Goal: Information Seeking & Learning: Learn about a topic

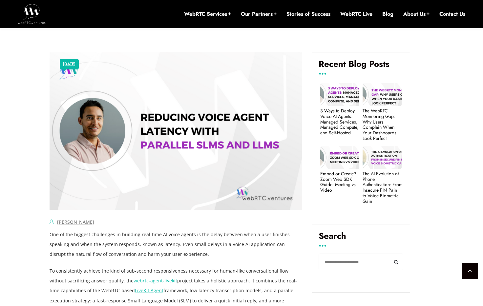
scroll to position [351, 0]
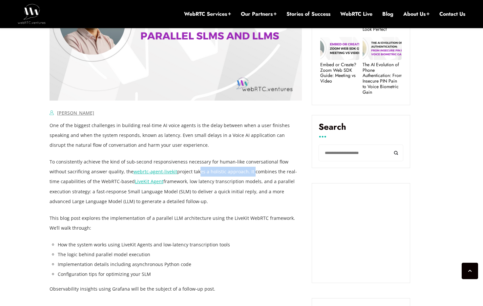
drag, startPoint x: 207, startPoint y: 172, endPoint x: 231, endPoint y: 172, distance: 24.3
click at [231, 172] on p "To consistently achieve the kind of sub-second responsiveness necessary for hum…" at bounding box center [176, 181] width 252 height 49
click at [239, 172] on p "To consistently achieve the kind of sub-second responsiveness necessary for hum…" at bounding box center [176, 181] width 252 height 49
drag, startPoint x: 59, startPoint y: 174, endPoint x: 76, endPoint y: 174, distance: 17.4
click at [76, 174] on p "To consistently achieve the kind of sub-second responsiveness necessary for hum…" at bounding box center [176, 181] width 252 height 49
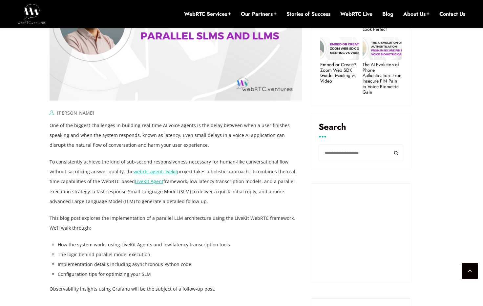
click at [76, 174] on p "To consistently achieve the kind of sub-second responsiveness necessary for hum…" at bounding box center [176, 181] width 252 height 49
drag, startPoint x: 182, startPoint y: 171, endPoint x: 260, endPoint y: 171, distance: 78.4
click at [259, 171] on p "To consistently achieve the kind of sub-second responsiveness necessary for hum…" at bounding box center [176, 181] width 252 height 49
click at [261, 171] on p "To consistently achieve the kind of sub-second responsiveness necessary for hum…" at bounding box center [176, 181] width 252 height 49
drag, startPoint x: 76, startPoint y: 183, endPoint x: 85, endPoint y: 183, distance: 9.2
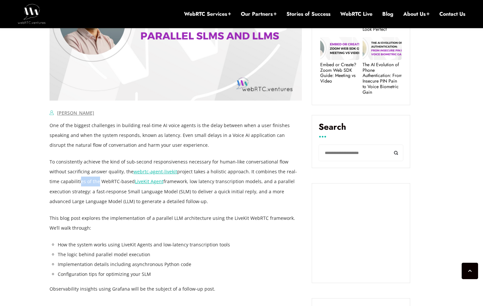
click at [85, 183] on p "To consistently achieve the kind of sub-second responsiveness necessary for hum…" at bounding box center [176, 181] width 252 height 49
drag, startPoint x: 177, startPoint y: 181, endPoint x: 256, endPoint y: 180, distance: 79.0
click at [255, 180] on p "To consistently achieve the kind of sub-second responsiveness necessary for hum…" at bounding box center [176, 181] width 252 height 49
click at [256, 180] on p "To consistently achieve the kind of sub-second responsiveness necessary for hum…" at bounding box center [176, 181] width 252 height 49
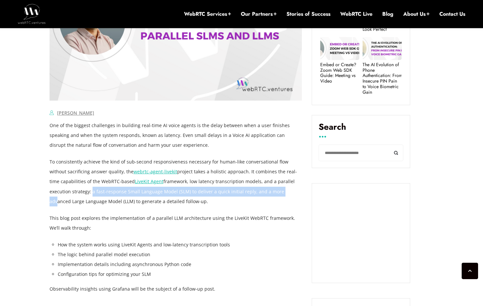
drag, startPoint x: 69, startPoint y: 191, endPoint x: 270, endPoint y: 190, distance: 201.0
click at [261, 190] on p "To consistently achieve the kind of sub-second responsiveness necessary for hum…" at bounding box center [176, 181] width 252 height 49
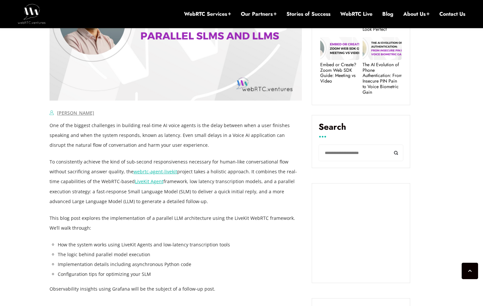
click at [270, 190] on p "To consistently achieve the kind of sub-second responsiveness necessary for hum…" at bounding box center [176, 181] width 252 height 49
drag, startPoint x: 73, startPoint y: 199, endPoint x: 167, endPoint y: 201, distance: 93.5
click at [164, 200] on p "To consistently achieve the kind of sub-second responsiveness necessary for hum…" at bounding box center [176, 181] width 252 height 49
click at [167, 201] on p "To consistently achieve the kind of sub-second responsiveness necessary for hum…" at bounding box center [176, 181] width 252 height 49
drag, startPoint x: 86, startPoint y: 218, endPoint x: 158, endPoint y: 219, distance: 72.2
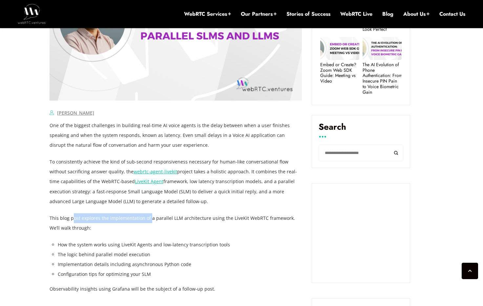
click at [156, 219] on p "This blog post explores the implementation of a parallel LLM architecture using…" at bounding box center [176, 223] width 252 height 20
click at [158, 219] on p "This blog post explores the implementation of a parallel LLM architecture using…" at bounding box center [176, 223] width 252 height 20
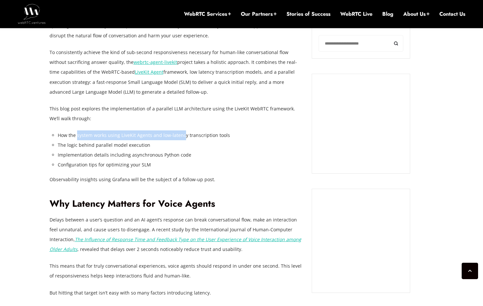
drag, startPoint x: 79, startPoint y: 133, endPoint x: 182, endPoint y: 135, distance: 103.0
click at [182, 135] on li "How the system works using LiveKit Agents and low-latency transcription tools" at bounding box center [180, 136] width 244 height 10
click at [182, 134] on li "How the system works using LiveKit Agents and low-latency transcription tools" at bounding box center [180, 136] width 244 height 10
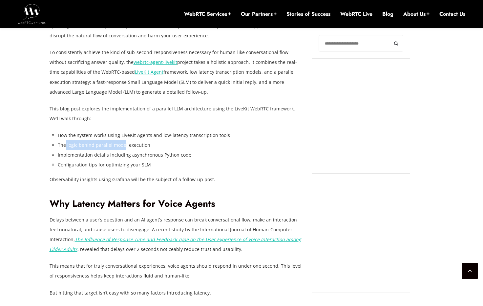
drag, startPoint x: 84, startPoint y: 143, endPoint x: 126, endPoint y: 146, distance: 42.1
click at [126, 146] on li "The logic behind parallel model execution" at bounding box center [180, 145] width 244 height 10
click at [136, 146] on li "The logic behind parallel model execution" at bounding box center [180, 145] width 244 height 10
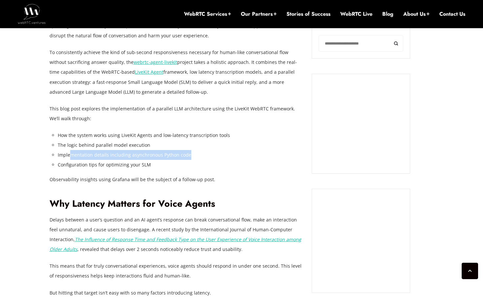
drag, startPoint x: 72, startPoint y: 154, endPoint x: 200, endPoint y: 158, distance: 127.6
click at [198, 158] on li "Implementation details including asynchronous Python code" at bounding box center [180, 155] width 244 height 10
drag, startPoint x: 200, startPoint y: 158, endPoint x: 194, endPoint y: 159, distance: 5.7
click at [200, 158] on li "Implementation details including asynchronous Python code" at bounding box center [180, 155] width 244 height 10
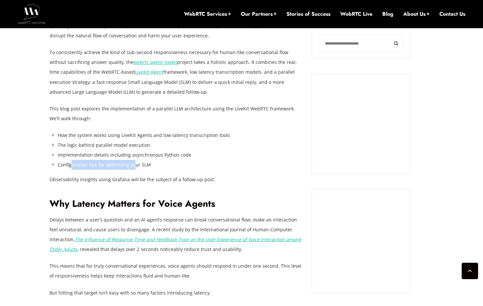
drag, startPoint x: 87, startPoint y: 164, endPoint x: 156, endPoint y: 167, distance: 69.2
click at [138, 167] on li "Configuration tips for optimizing your SLM" at bounding box center [180, 165] width 244 height 10
click at [156, 167] on li "Configuration tips for optimizing your SLM" at bounding box center [180, 165] width 244 height 10
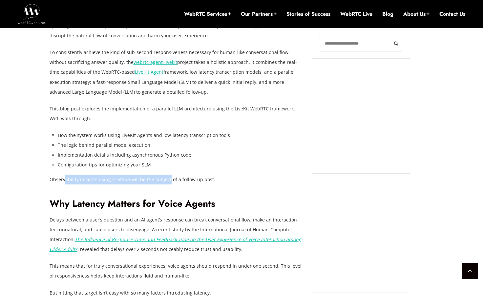
drag, startPoint x: 68, startPoint y: 178, endPoint x: 166, endPoint y: 178, distance: 98.4
click at [166, 178] on p "Observability insights using Grafana will be the subject of a follow-up post." at bounding box center [176, 180] width 252 height 10
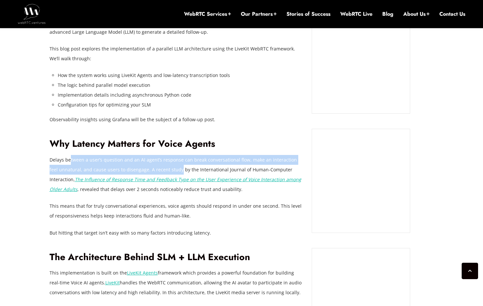
drag, startPoint x: 95, startPoint y: 160, endPoint x: 174, endPoint y: 169, distance: 79.9
click at [172, 164] on p "Delays between a user’s question and an AI agent’s response can break conversat…" at bounding box center [176, 174] width 252 height 39
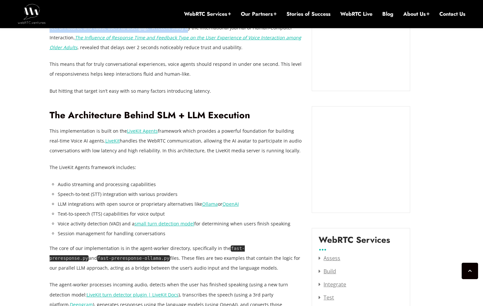
scroll to position [722, 0]
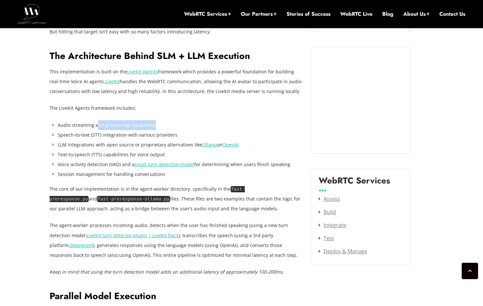
drag, startPoint x: 131, startPoint y: 123, endPoint x: 168, endPoint y: 125, distance: 37.1
click at [162, 125] on li "Audio streaming and processing capabilities" at bounding box center [180, 125] width 244 height 10
click at [168, 125] on li "Audio streaming and processing capabilities" at bounding box center [180, 125] width 244 height 10
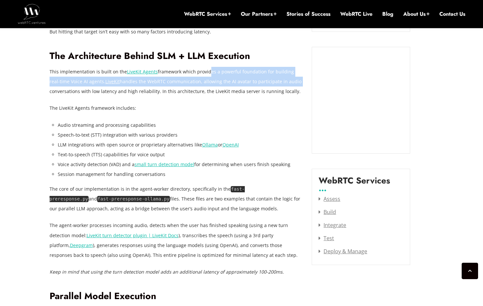
drag, startPoint x: 232, startPoint y: 72, endPoint x: 294, endPoint y: 80, distance: 62.2
click at [294, 80] on p "This implementation is built on the LiveKit Agents framework which provides a p…" at bounding box center [176, 82] width 252 height 30
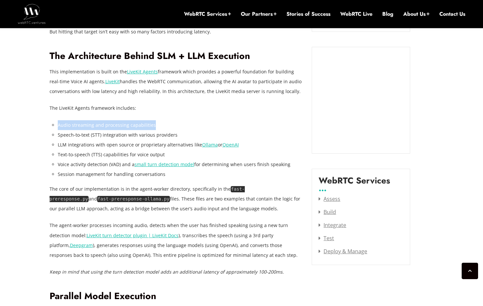
drag, startPoint x: 57, startPoint y: 122, endPoint x: 152, endPoint y: 122, distance: 94.8
click at [152, 122] on li "Audio streaming and processing capabilities" at bounding box center [180, 125] width 244 height 10
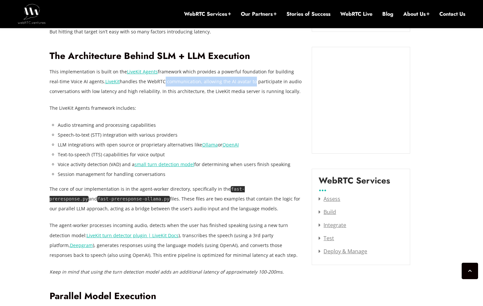
drag, startPoint x: 175, startPoint y: 78, endPoint x: 245, endPoint y: 82, distance: 70.6
click at [244, 81] on p "This implementation is built on the LiveKit Agents framework which provides a p…" at bounding box center [176, 82] width 252 height 30
click at [245, 82] on p "This implementation is built on the LiveKit Agents framework which provides a p…" at bounding box center [176, 82] width 252 height 30
click at [164, 107] on p "The LiveKit Agents framework includes:" at bounding box center [176, 108] width 252 height 10
click at [167, 107] on p "The LiveKit Agents framework includes:" at bounding box center [176, 108] width 252 height 10
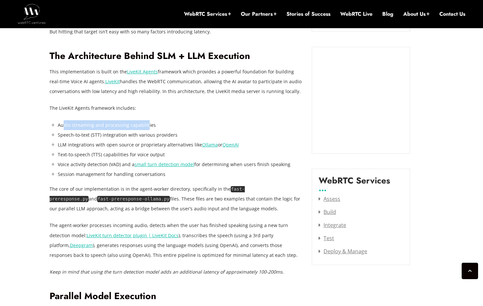
drag, startPoint x: 68, startPoint y: 124, endPoint x: 150, endPoint y: 126, distance: 82.7
click at [146, 126] on li "Audio streaming and processing capabilities" at bounding box center [180, 125] width 244 height 10
click at [150, 126] on li "Audio streaming and processing capabilities" at bounding box center [180, 125] width 244 height 10
drag, startPoint x: 67, startPoint y: 135, endPoint x: 167, endPoint y: 135, distance: 100.3
click at [154, 135] on li "Speech-to-text (STT) integration with various providers" at bounding box center [180, 135] width 244 height 10
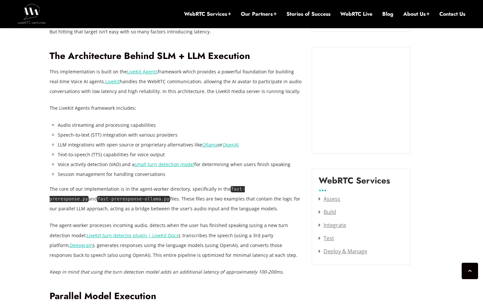
click at [167, 135] on li "Speech-to-text (STT) integration with various providers" at bounding box center [180, 135] width 244 height 10
drag, startPoint x: 70, startPoint y: 144, endPoint x: 147, endPoint y: 141, distance: 77.4
click at [143, 142] on li "LLM integrations with open source or proprietary alternatives like Ollama or Op…" at bounding box center [180, 145] width 244 height 10
click at [147, 141] on li "LLM integrations with open source or proprietary alternatives like Ollama or Op…" at bounding box center [180, 145] width 244 height 10
drag, startPoint x: 80, startPoint y: 152, endPoint x: 172, endPoint y: 151, distance: 92.1
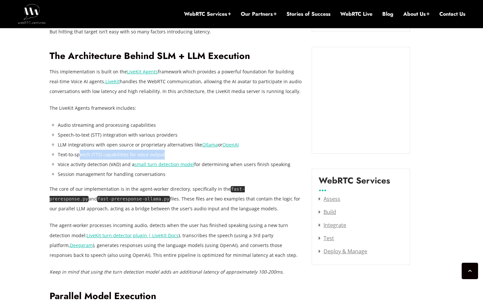
click at [172, 151] on li "Text-to-speech (TTS) capabilities for voice output" at bounding box center [180, 155] width 244 height 10
drag, startPoint x: 67, startPoint y: 164, endPoint x: 126, endPoint y: 164, distance: 59.0
click at [122, 164] on li "Voice activity detection (VAD) and a small turn detection model for determining…" at bounding box center [180, 165] width 244 height 10
drag, startPoint x: 247, startPoint y: 162, endPoint x: 295, endPoint y: 164, distance: 47.6
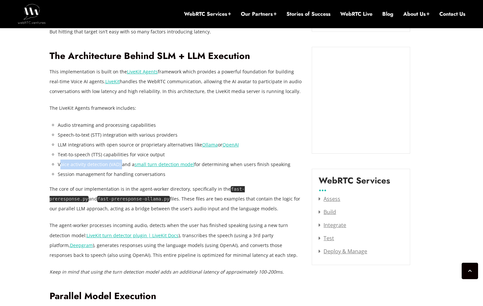
click at [293, 164] on li "Voice activity detection (VAD) and a small turn detection model for determining…" at bounding box center [180, 165] width 244 height 10
drag, startPoint x: 295, startPoint y: 164, endPoint x: 218, endPoint y: 174, distance: 77.8
click at [294, 164] on li "Voice activity detection (VAD) and a small turn detection model for determining…" at bounding box center [180, 165] width 244 height 10
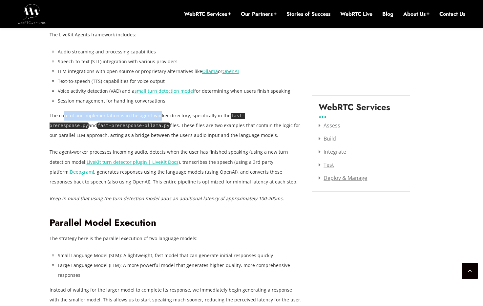
drag, startPoint x: 63, startPoint y: 113, endPoint x: 168, endPoint y: 116, distance: 105.0
click at [157, 116] on p "The core of our implementation is in the agent-worker directory, specifically i…" at bounding box center [176, 126] width 252 height 30
click at [168, 116] on p "The core of our implementation is in the agent-worker directory, specifically i…" at bounding box center [176, 126] width 252 height 30
drag, startPoint x: 148, startPoint y: 115, endPoint x: 198, endPoint y: 115, distance: 50.5
click at [197, 115] on p "The core of our implementation is in the agent-worker directory, specifically i…" at bounding box center [176, 126] width 252 height 30
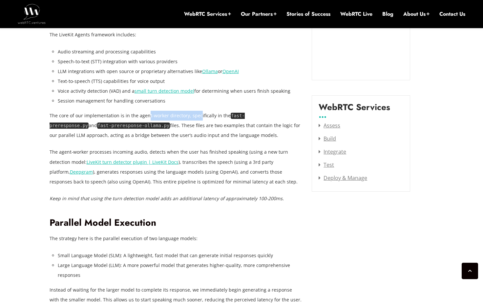
click at [198, 114] on p "The core of our implementation is in the agent-worker directory, specifically i…" at bounding box center [176, 126] width 252 height 30
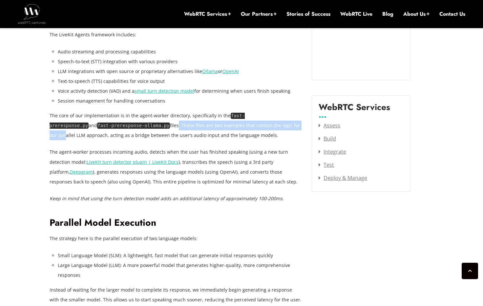
drag, startPoint x: 130, startPoint y: 124, endPoint x: 267, endPoint y: 125, distance: 137.4
click at [266, 125] on p "The core of our implementation is in the agent-worker directory, specifically i…" at bounding box center [176, 126] width 252 height 30
click at [267, 125] on p "The core of our implementation is in the agent-worker directory, specifically i…" at bounding box center [176, 126] width 252 height 30
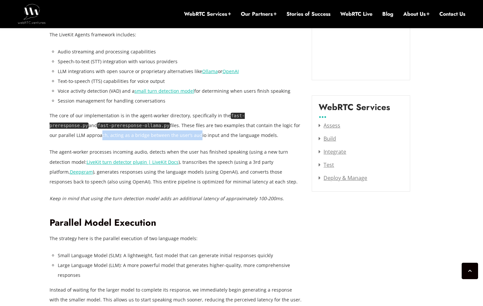
drag, startPoint x: 67, startPoint y: 136, endPoint x: 171, endPoint y: 135, distance: 104.6
click at [166, 136] on p "The core of our implementation is in the agent-worker directory, specifically i…" at bounding box center [176, 126] width 252 height 30
click at [171, 135] on p "The core of our implementation is in the agent-worker directory, specifically i…" at bounding box center [176, 126] width 252 height 30
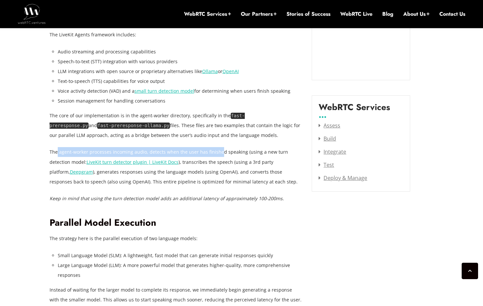
drag, startPoint x: 58, startPoint y: 153, endPoint x: 238, endPoint y: 150, distance: 180.7
click at [225, 151] on p "The agent-worker processes incoming audio, detects when the user has finished s…" at bounding box center [176, 166] width 252 height 39
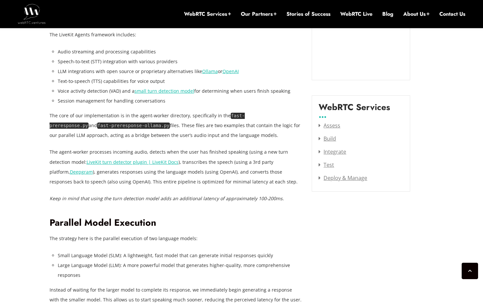
click at [238, 150] on p "The agent-worker processes incoming audio, detects when the user has finished s…" at bounding box center [176, 166] width 252 height 39
drag, startPoint x: 227, startPoint y: 161, endPoint x: 245, endPoint y: 162, distance: 17.7
click at [243, 162] on p "The agent-worker processes incoming audio, detects when the user has finished s…" at bounding box center [176, 166] width 252 height 39
click at [245, 162] on p "The agent-worker processes incoming audio, detects when the user has finished s…" at bounding box center [176, 166] width 252 height 39
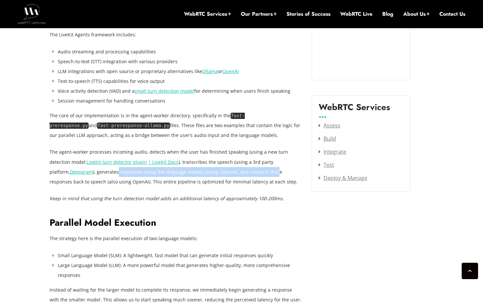
drag, startPoint x: 80, startPoint y: 171, endPoint x: 232, endPoint y: 172, distance: 152.2
click at [228, 173] on p "The agent-worker processes incoming audio, detects when the user has finished s…" at bounding box center [176, 166] width 252 height 39
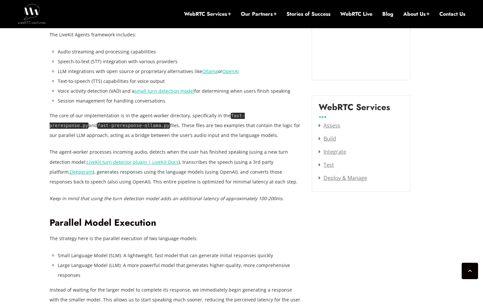
click at [232, 172] on p "The agent-worker processes incoming audio, detects when the user has finished s…" at bounding box center [176, 166] width 252 height 39
drag, startPoint x: 144, startPoint y: 180, endPoint x: 154, endPoint y: 180, distance: 10.8
click at [151, 180] on p "The agent-worker processes incoming audio, detects when the user has finished s…" at bounding box center [176, 166] width 252 height 39
click at [154, 180] on p "The agent-worker processes incoming audio, detects when the user has finished s…" at bounding box center [176, 166] width 252 height 39
click at [243, 182] on p "The agent-worker processes incoming audio, detects when the user has finished s…" at bounding box center [176, 166] width 252 height 39
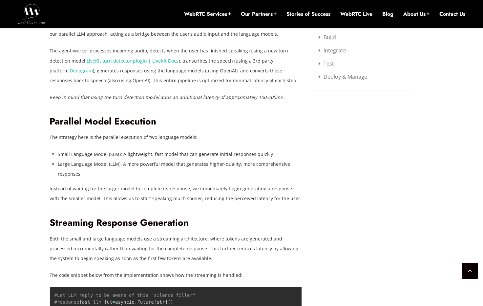
scroll to position [923, 0]
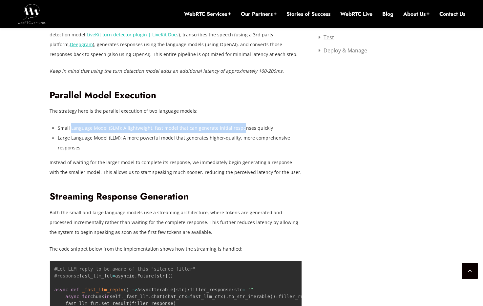
drag, startPoint x: 70, startPoint y: 126, endPoint x: 238, endPoint y: 129, distance: 167.9
click at [238, 129] on li "Small Language Model (SLM): A lightweight, fast model that can generate initial…" at bounding box center [180, 128] width 244 height 10
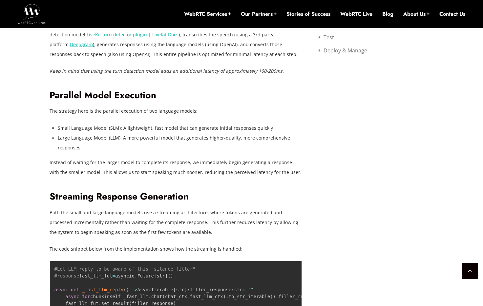
click at [247, 129] on li "Small Language Model (SLM): A lightweight, fast model that can generate initial…" at bounding box center [180, 128] width 244 height 10
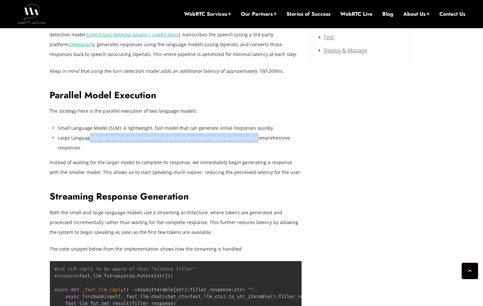
drag, startPoint x: 92, startPoint y: 138, endPoint x: 265, endPoint y: 134, distance: 173.5
click at [260, 134] on li "Large Language Model (LLM): A more powerful model that generates higher-quality…" at bounding box center [180, 143] width 244 height 20
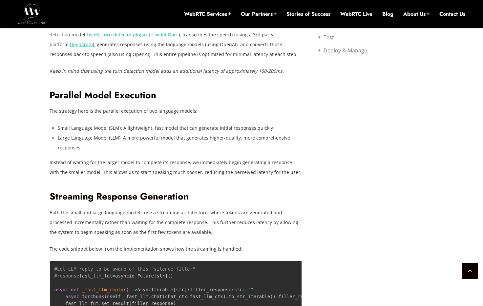
click at [265, 134] on li "Large Language Model (LLM): A more powerful model that generates higher-quality…" at bounding box center [180, 143] width 244 height 20
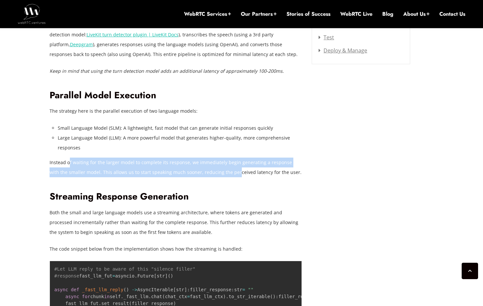
drag, startPoint x: 77, startPoint y: 160, endPoint x: 236, endPoint y: 167, distance: 159.8
click at [231, 167] on p "Instead of waiting for the larger model to complete its response, we immediatel…" at bounding box center [176, 168] width 252 height 20
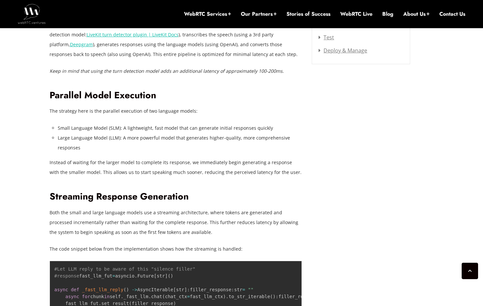
click at [237, 166] on p "Instead of waiting for the larger model to complete its response, we immediatel…" at bounding box center [176, 168] width 252 height 20
drag, startPoint x: 168, startPoint y: 162, endPoint x: 207, endPoint y: 161, distance: 39.7
click at [205, 161] on p "Instead of waiting for the larger model to complete its response, we immediatel…" at bounding box center [176, 168] width 252 height 20
click at [207, 161] on p "Instead of waiting for the larger model to complete its response, we immediatel…" at bounding box center [176, 168] width 252 height 20
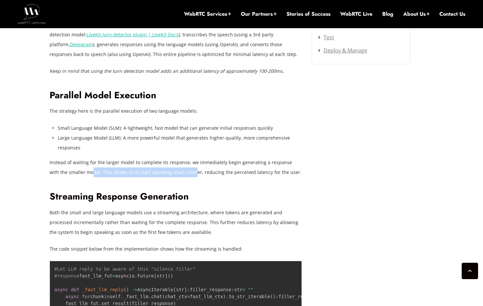
drag, startPoint x: 110, startPoint y: 169, endPoint x: 197, endPoint y: 171, distance: 87.2
click at [197, 171] on p "Instead of waiting for the larger model to complete its response, we immediatel…" at bounding box center [176, 168] width 252 height 20
click at [208, 170] on p "Instead of waiting for the larger model to complete its response, we immediatel…" at bounding box center [176, 168] width 252 height 20
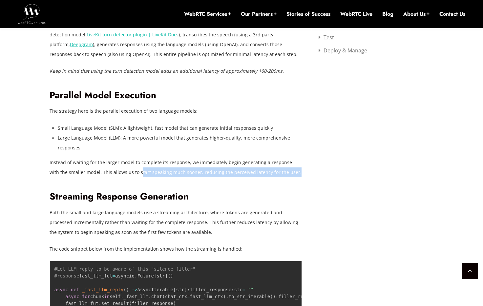
drag, startPoint x: 146, startPoint y: 173, endPoint x: 246, endPoint y: 175, distance: 99.7
click at [239, 174] on p "Instead of waiting for the larger model to complete its response, we immediatel…" at bounding box center [176, 168] width 252 height 20
click at [246, 175] on p "Instead of waiting for the larger model to complete its response, we immediatel…" at bounding box center [176, 168] width 252 height 20
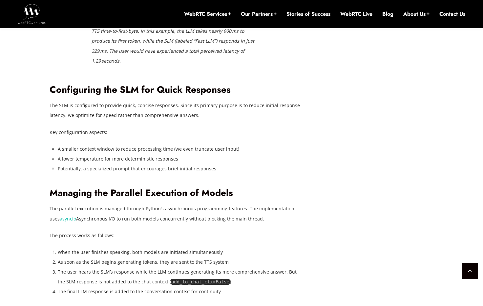
scroll to position [1514, 0]
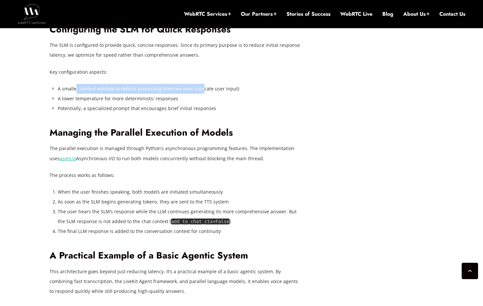
drag, startPoint x: 104, startPoint y: 183, endPoint x: 207, endPoint y: 184, distance: 103.3
click at [204, 94] on li "A smaller context window to reduce processing time (we even truncate user input)" at bounding box center [180, 89] width 244 height 10
drag, startPoint x: 207, startPoint y: 184, endPoint x: 183, endPoint y: 191, distance: 24.9
click at [207, 94] on li "A smaller context window to reduce processing time (we even truncate user input)" at bounding box center [180, 89] width 244 height 10
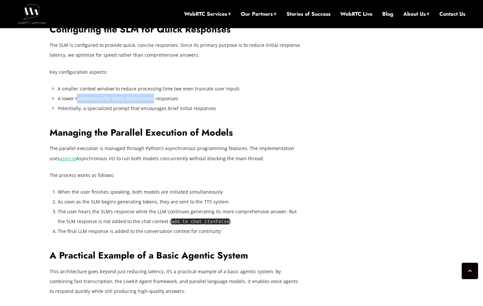
drag, startPoint x: 115, startPoint y: 196, endPoint x: 161, endPoint y: 198, distance: 45.6
click at [158, 104] on li "A lower temperature for more deterministic responses" at bounding box center [180, 99] width 244 height 10
drag, startPoint x: 161, startPoint y: 198, endPoint x: 155, endPoint y: 199, distance: 5.3
click at [159, 104] on li "A lower temperature for more deterministic responses" at bounding box center [180, 99] width 244 height 10
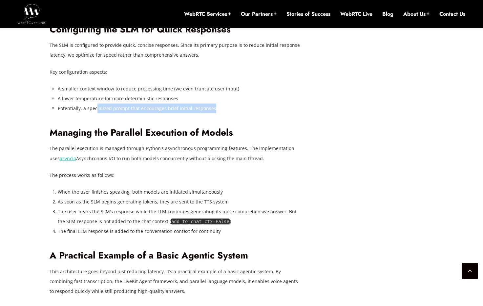
drag, startPoint x: 95, startPoint y: 204, endPoint x: 207, endPoint y: 210, distance: 111.7
click at [204, 113] on li "Potentially, a specialized prompt that encourages brief initial responses" at bounding box center [180, 109] width 244 height 10
click at [207, 113] on li "Potentially, a specialized prompt that encourages brief initial responses" at bounding box center [180, 109] width 244 height 10
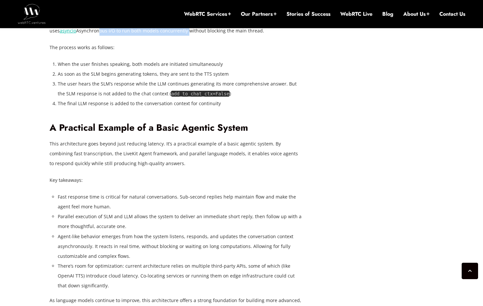
drag, startPoint x: 92, startPoint y: 122, endPoint x: 177, endPoint y: 130, distance: 85.6
click at [175, 35] on p "The parallel execution is managed through Python’s asynchronous programming fea…" at bounding box center [176, 26] width 252 height 20
click at [181, 35] on p "The parallel execution is managed through Python’s asynchronous programming fea…" at bounding box center [176, 26] width 252 height 20
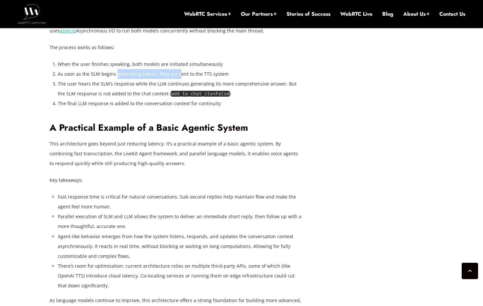
click at [178, 79] on li "As soon as the SLM begins generating tokens, they are sent to the TTS system" at bounding box center [180, 74] width 244 height 10
click at [182, 79] on li "As soon as the SLM begins generating tokens, they are sent to the TTS system" at bounding box center [180, 74] width 244 height 10
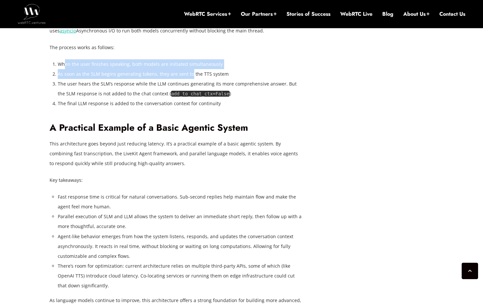
drag, startPoint x: 112, startPoint y: 161, endPoint x: 190, endPoint y: 170, distance: 78.5
click at [190, 109] on ol "When the user finishes speaking, both models are initiated simultaneously As so…" at bounding box center [180, 83] width 244 height 49
click at [189, 79] on li "As soon as the SLM begins generating tokens, they are sent to the TTS system" at bounding box center [180, 74] width 244 height 10
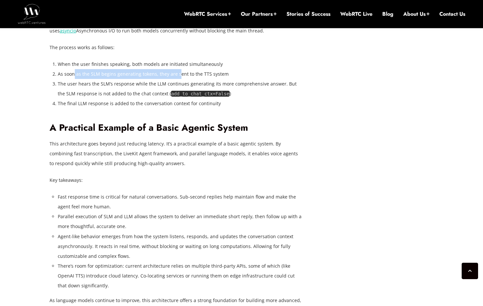
drag, startPoint x: 124, startPoint y: 171, endPoint x: 179, endPoint y: 173, distance: 54.5
click at [177, 79] on li "As soon as the SLM begins generating tokens, they are sent to the TTS system" at bounding box center [180, 74] width 244 height 10
click at [179, 79] on li "As soon as the SLM begins generating tokens, they are sent to the TTS system" at bounding box center [180, 74] width 244 height 10
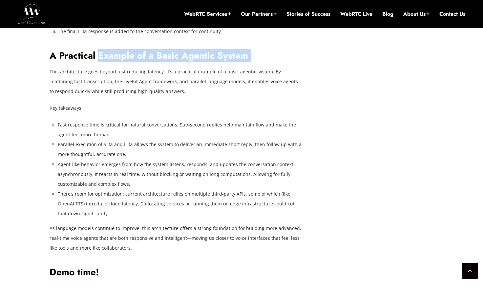
drag, startPoint x: 99, startPoint y: 148, endPoint x: 228, endPoint y: 165, distance: 129.9
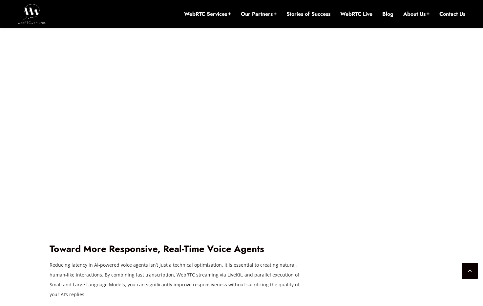
scroll to position [2113, 0]
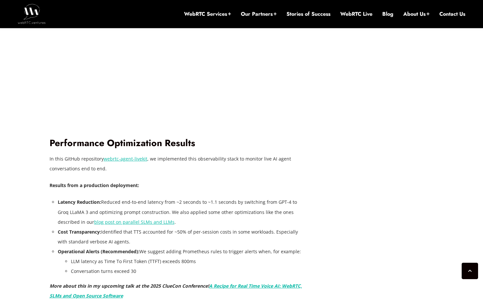
scroll to position [1603, 0]
